Goal: Transaction & Acquisition: Purchase product/service

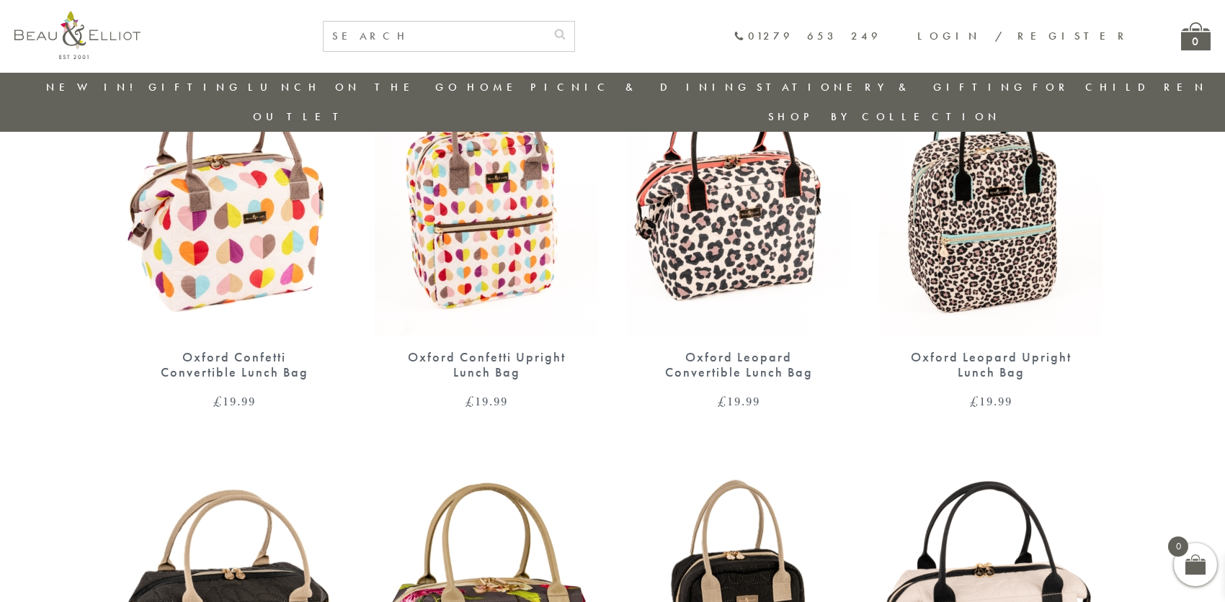
scroll to position [618, 0]
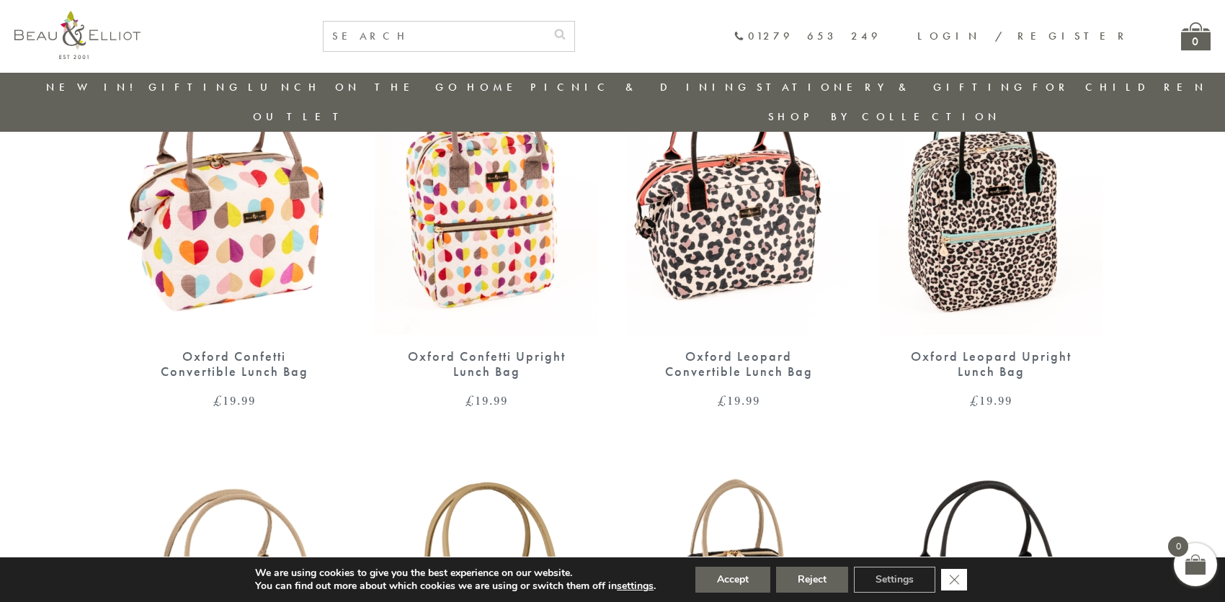
click at [954, 581] on icon "Close GDPR Cookie Banner" at bounding box center [954, 579] width 26 height 22
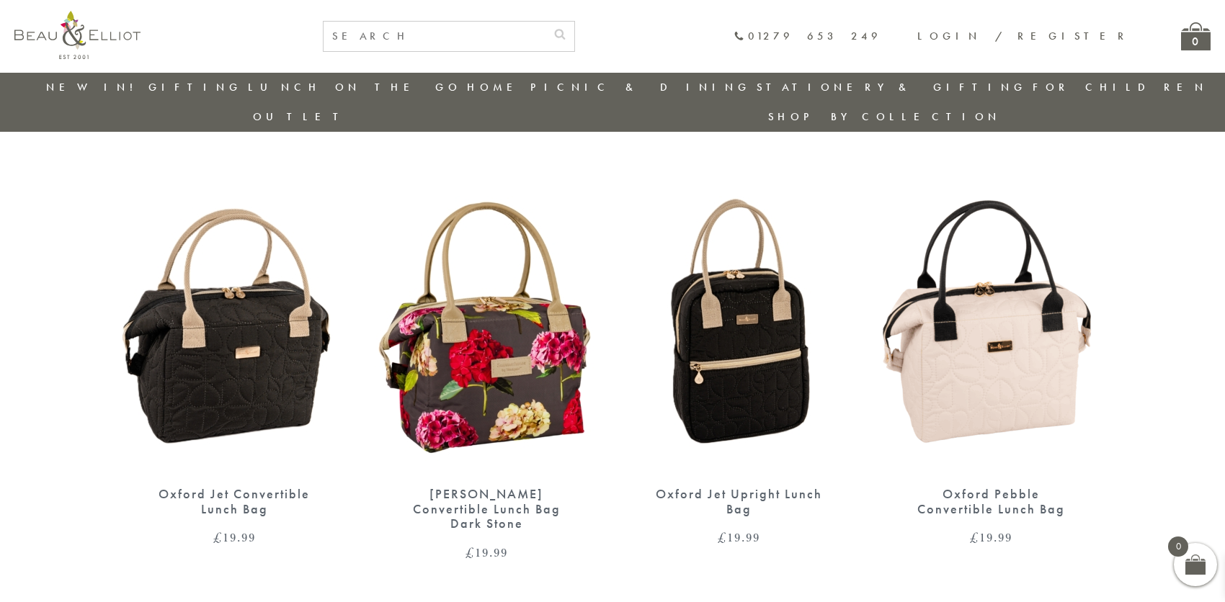
scroll to position [978, 0]
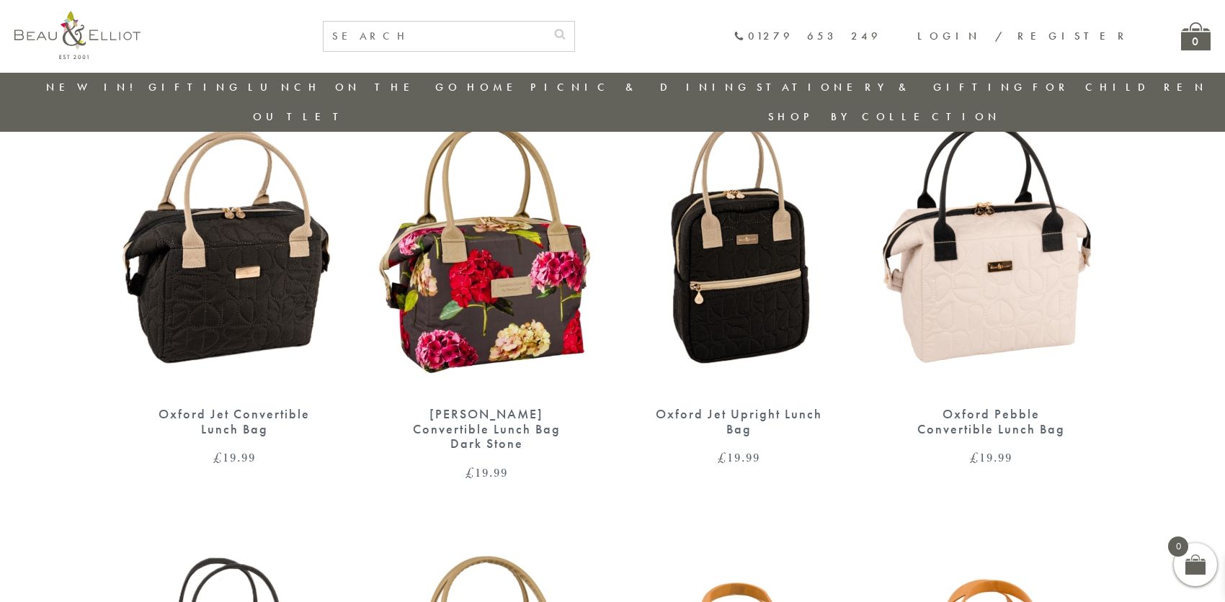
click at [240, 407] on div "Oxford Jet Convertible Lunch Bag" at bounding box center [234, 422] width 173 height 30
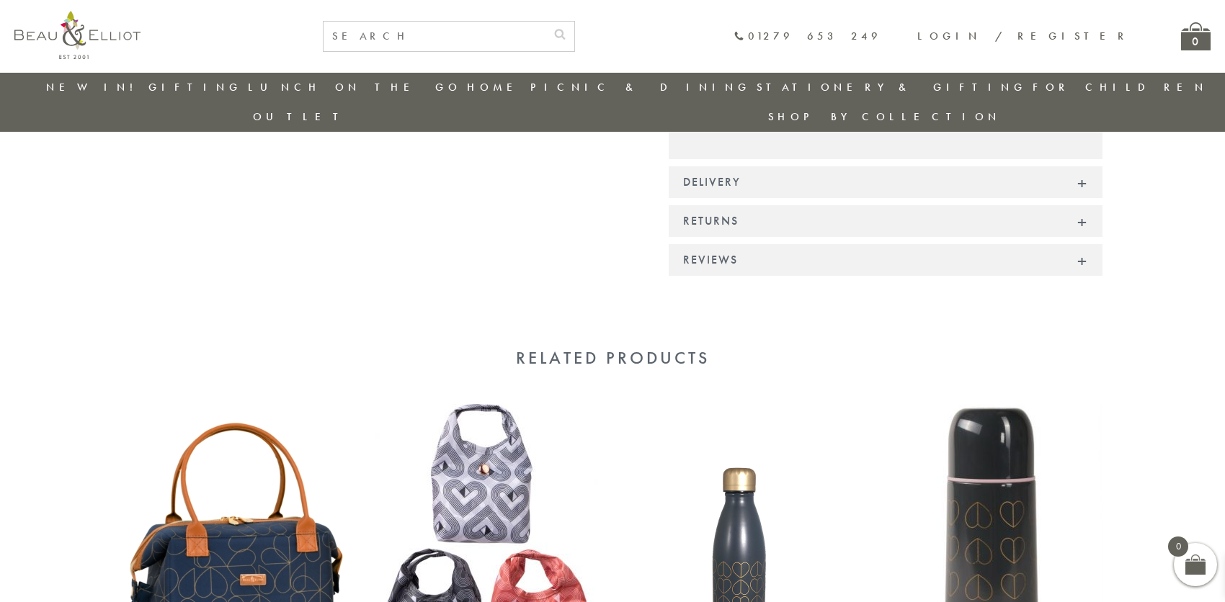
scroll to position [1554, 0]
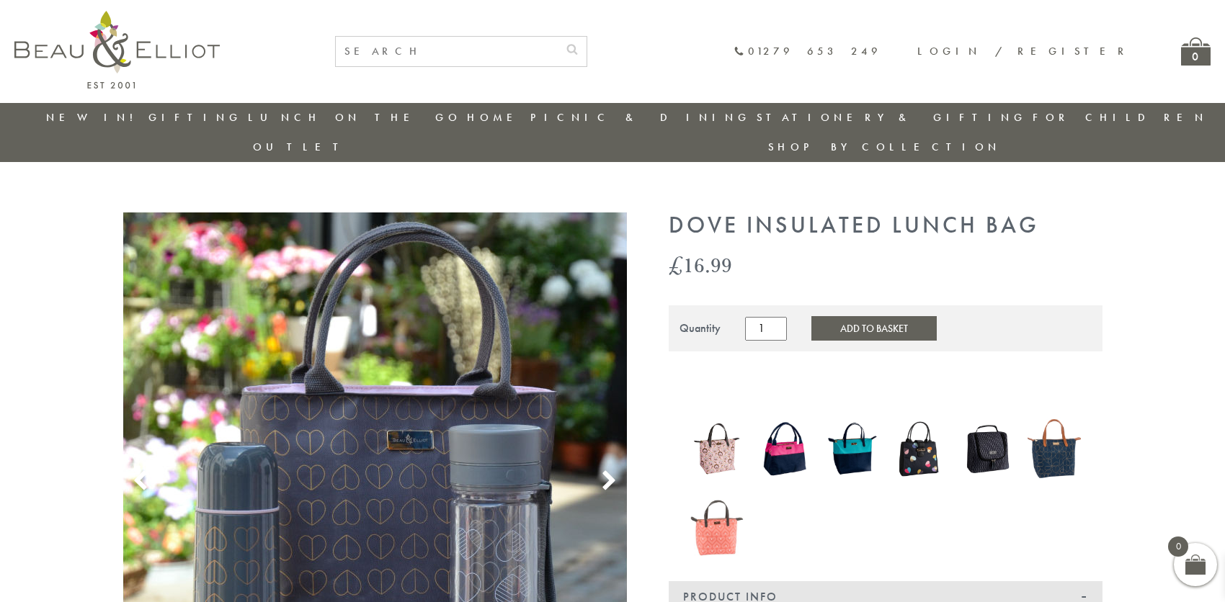
click at [856, 316] on button "Add to Basket" at bounding box center [873, 328] width 125 height 24
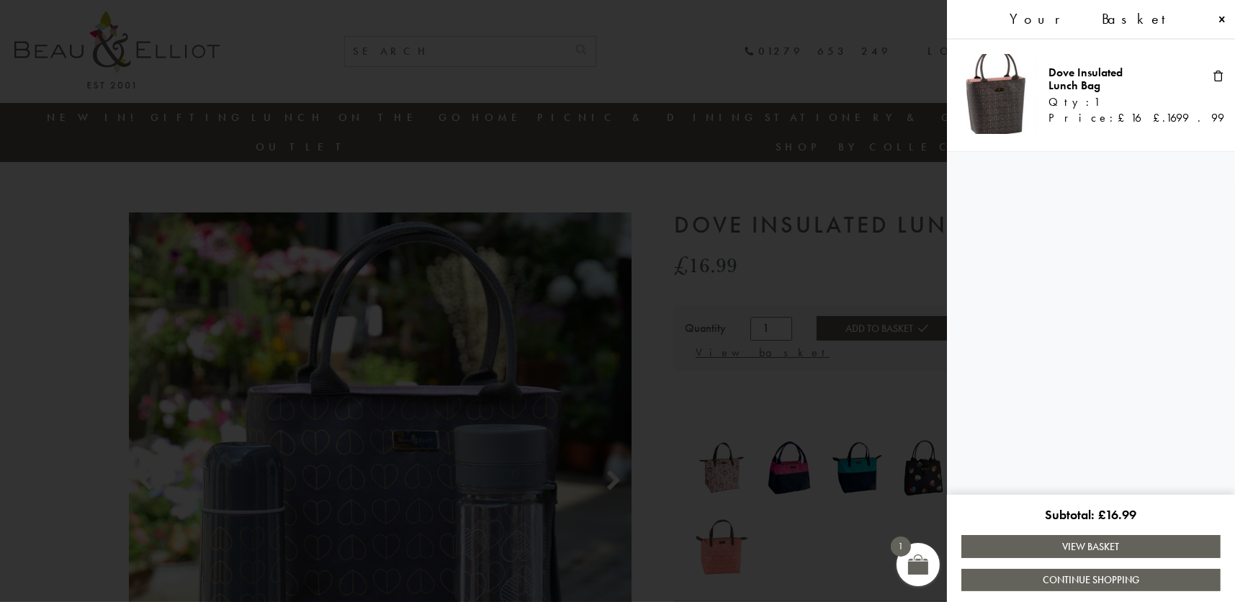
click at [1110, 546] on link "View Basket" at bounding box center [1091, 546] width 259 height 22
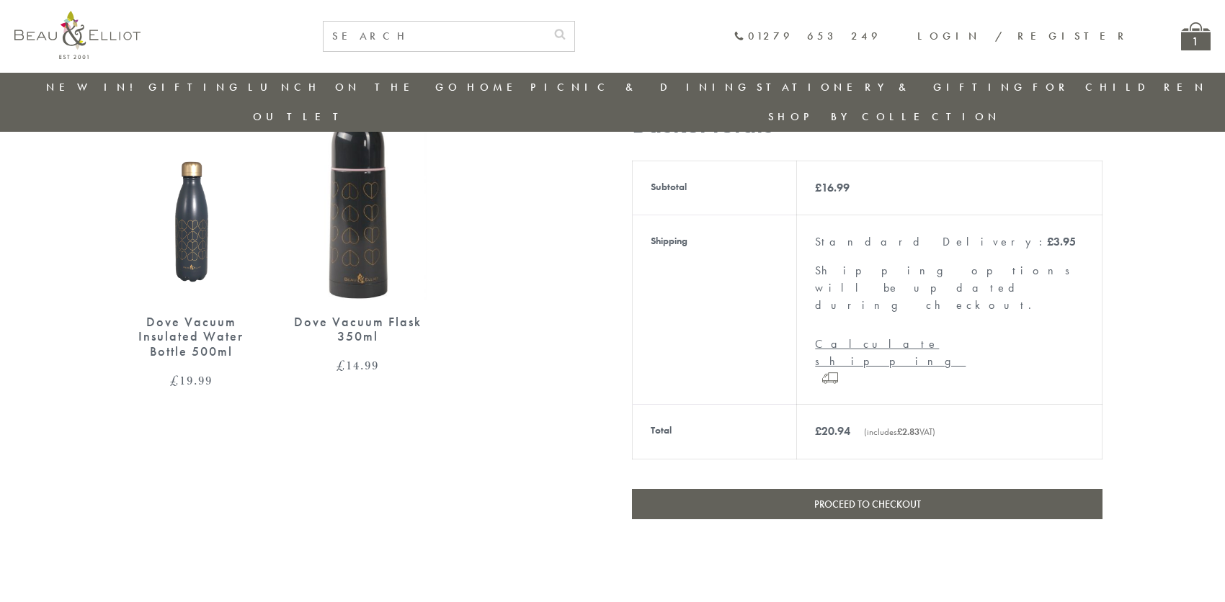
scroll to position [398, 0]
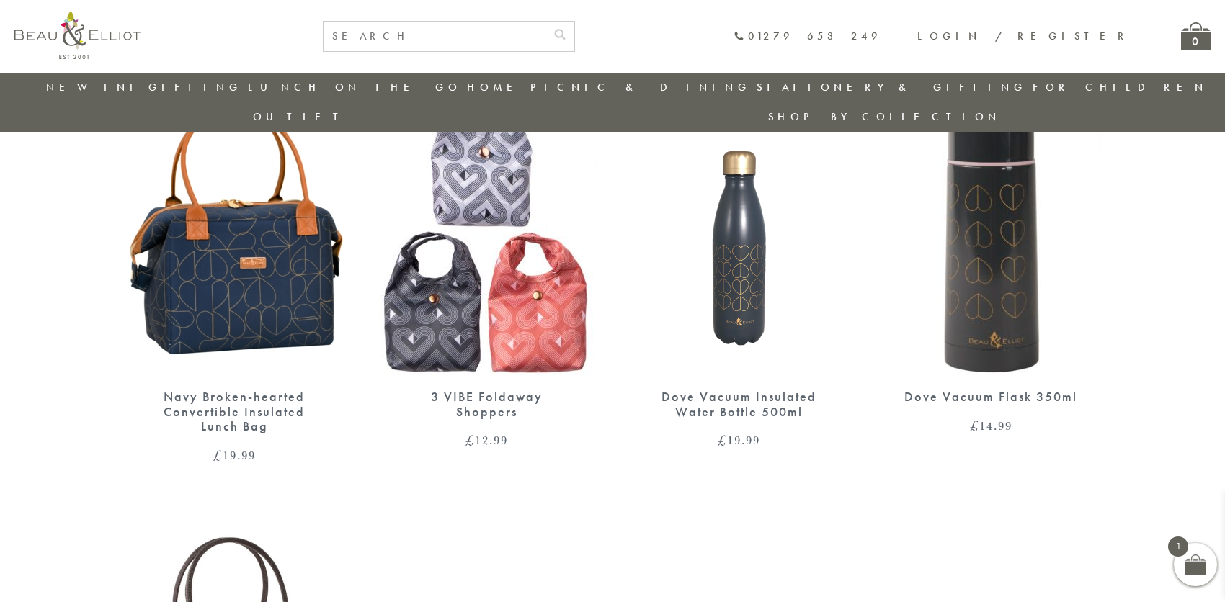
scroll to position [1594, 0]
